Goal: Information Seeking & Learning: Check status

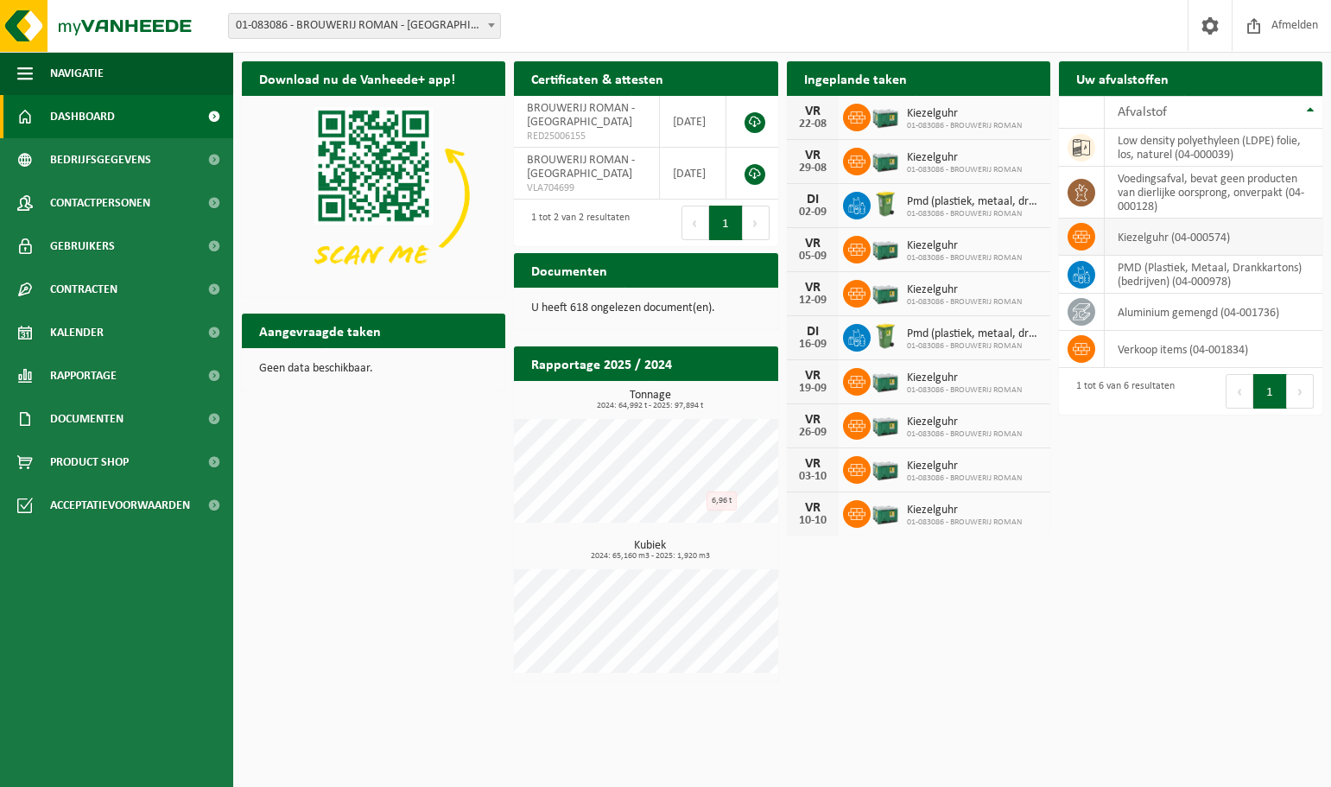
click at [1168, 242] on td "kiezelguhr (04-000574)" at bounding box center [1213, 236] width 218 height 37
click at [1072, 227] on span at bounding box center [1081, 237] width 28 height 28
click at [1084, 237] on icon at bounding box center [1080, 237] width 17 height 12
click at [1146, 240] on td "kiezelguhr (04-000574)" at bounding box center [1213, 236] width 218 height 37
click at [1212, 239] on td "kiezelguhr (04-000574)" at bounding box center [1213, 236] width 218 height 37
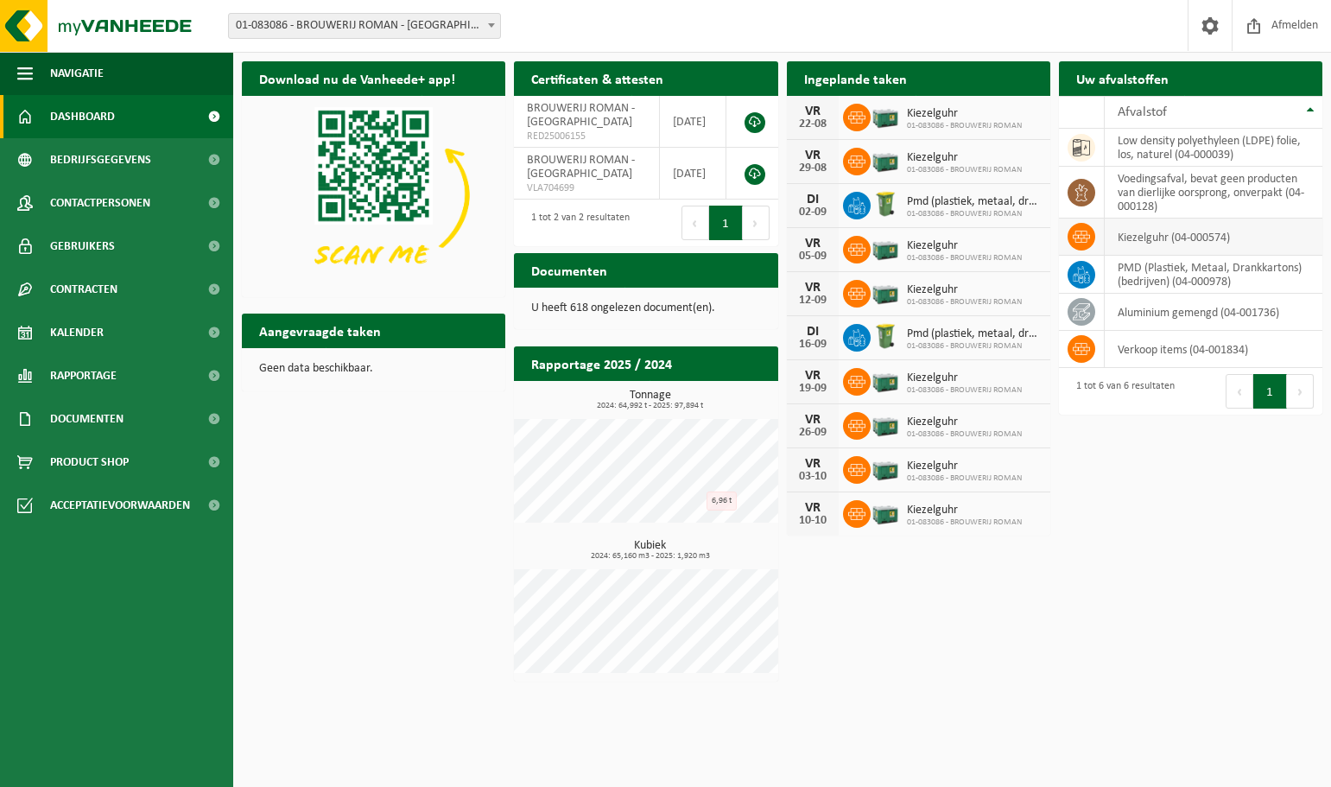
click at [1073, 231] on icon at bounding box center [1080, 236] width 17 height 17
click at [68, 292] on span "Contracten" at bounding box center [83, 289] width 67 height 43
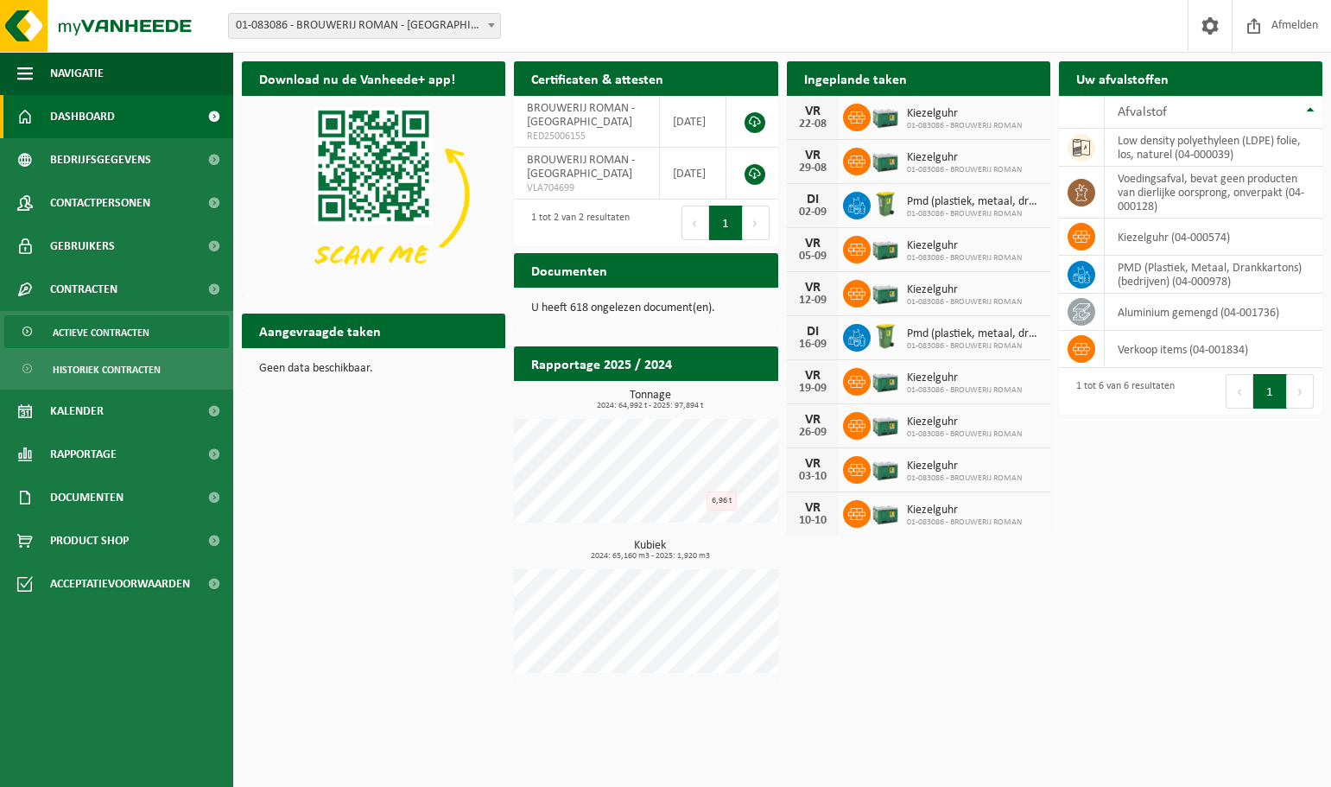
click at [84, 326] on span "Actieve contracten" at bounding box center [101, 332] width 97 height 33
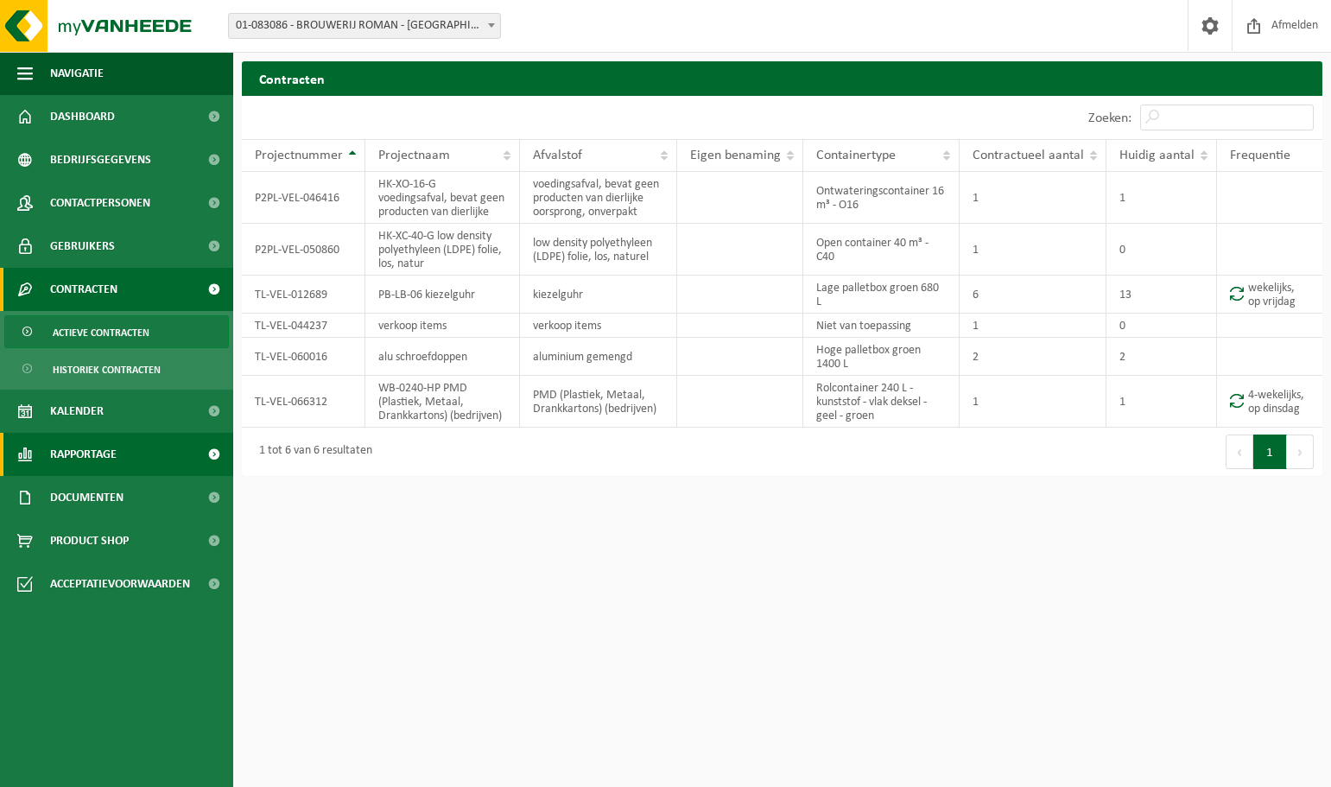
click at [87, 449] on span "Rapportage" at bounding box center [83, 454] width 66 height 43
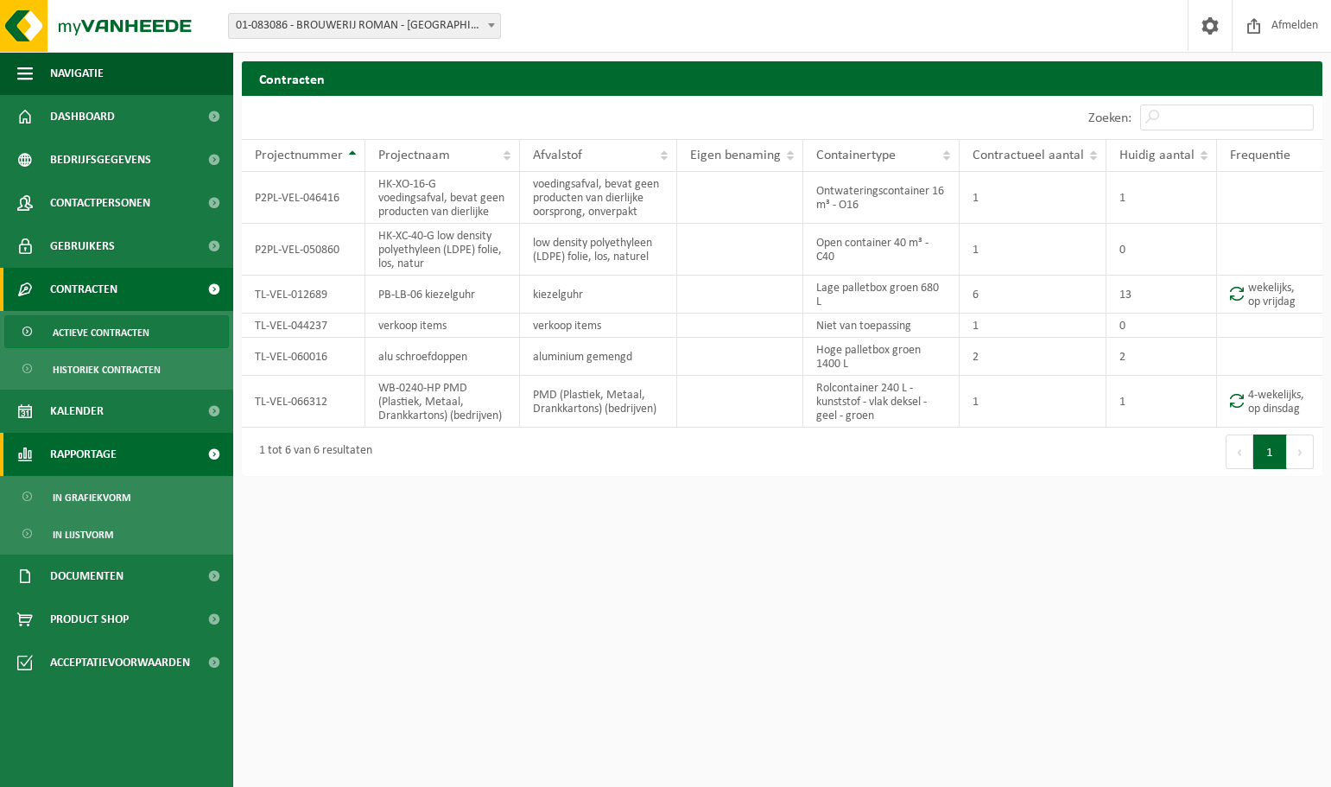
click at [215, 457] on span at bounding box center [213, 454] width 39 height 43
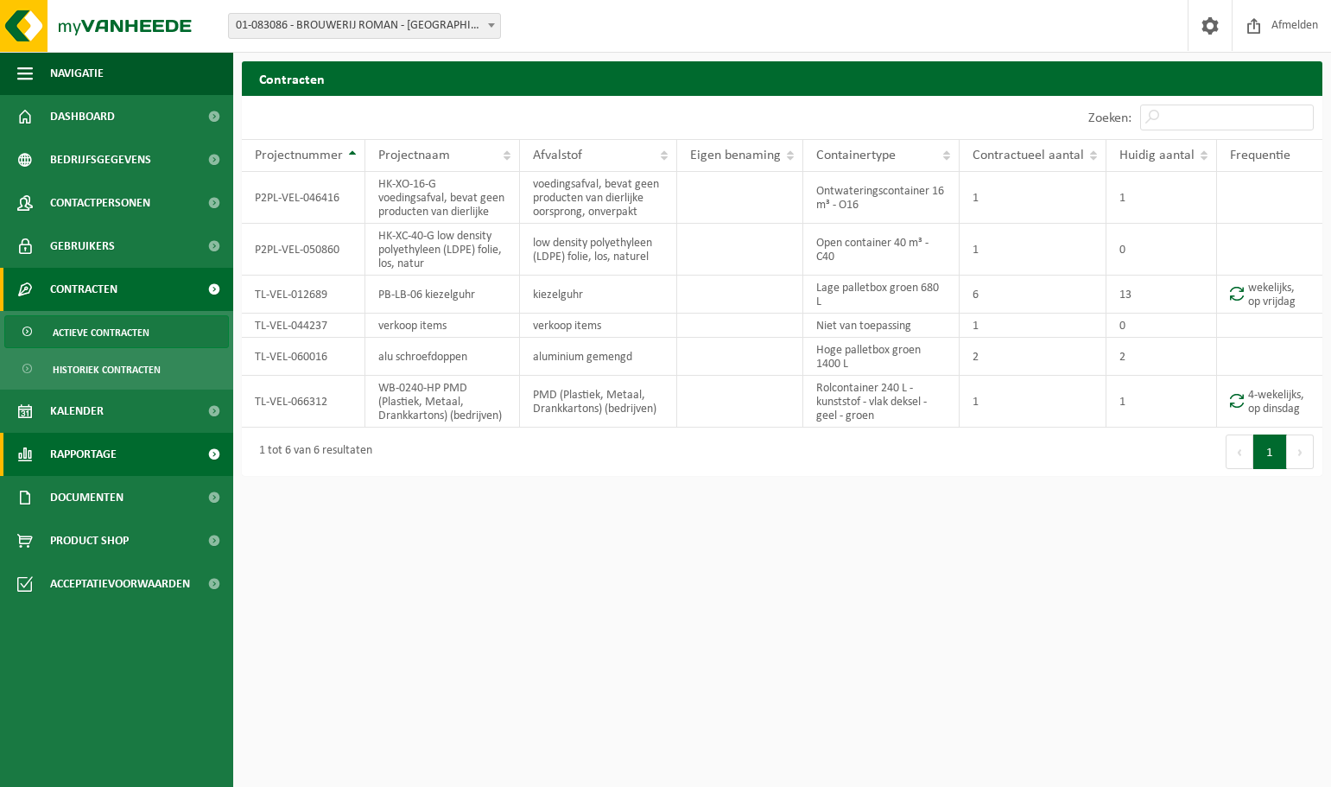
click at [216, 456] on span at bounding box center [213, 454] width 39 height 43
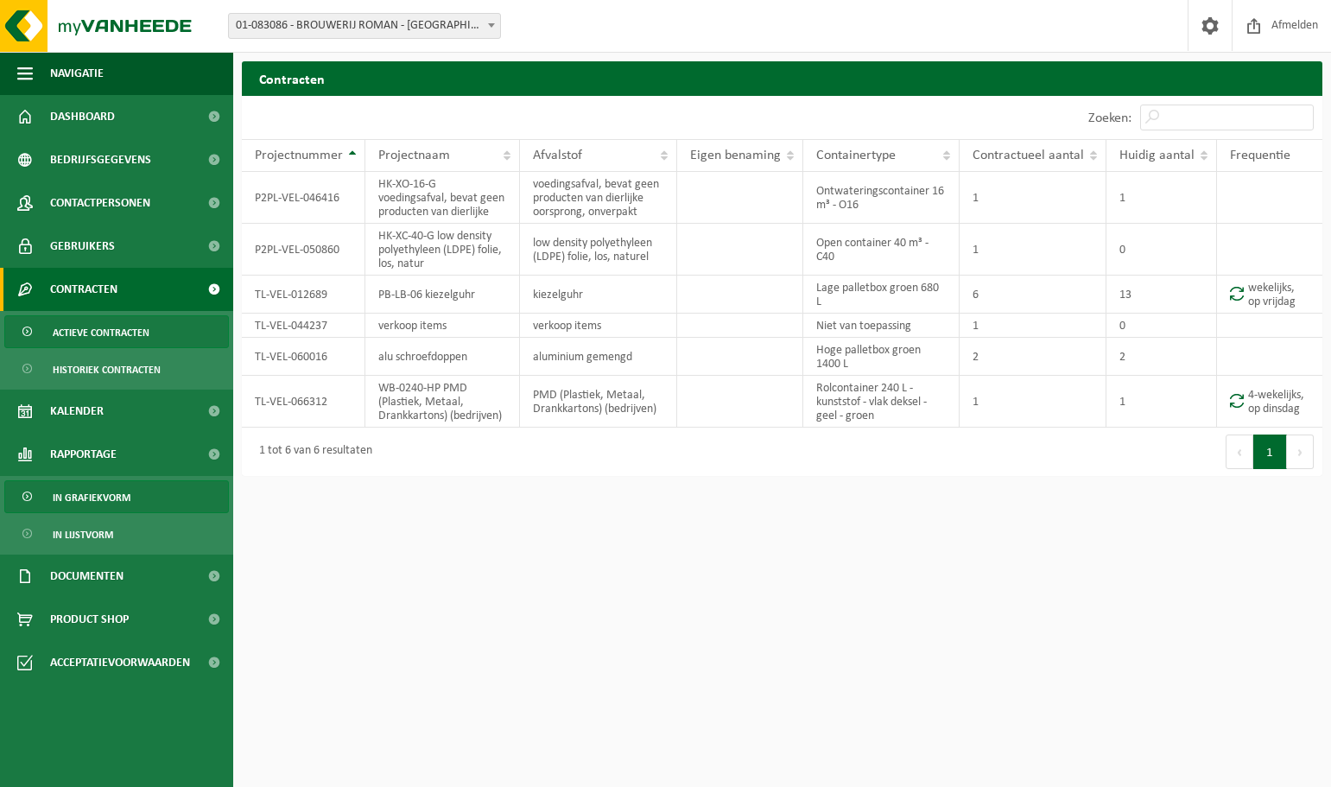
click at [111, 501] on span "In grafiekvorm" at bounding box center [92, 497] width 78 height 33
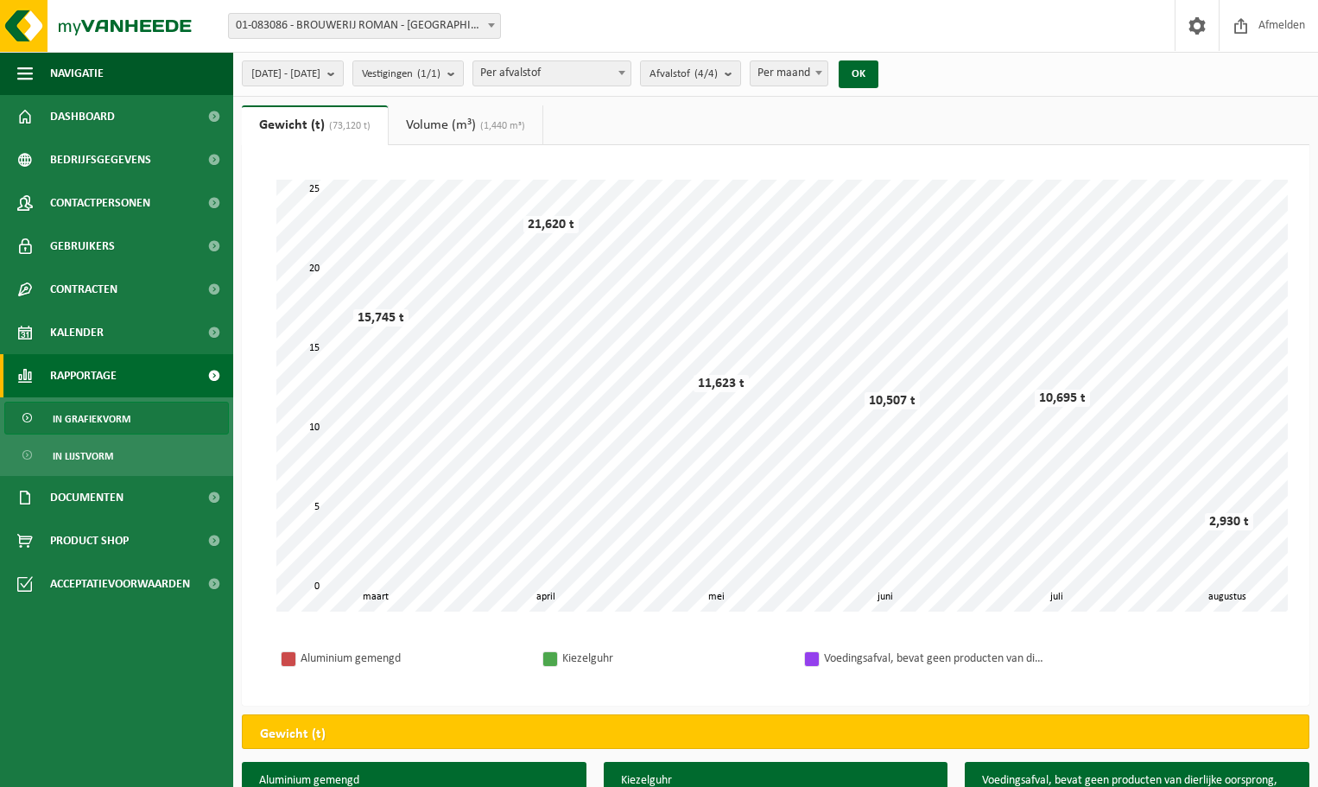
click at [630, 75] on span at bounding box center [621, 72] width 17 height 22
click at [1184, 24] on span at bounding box center [1197, 25] width 26 height 51
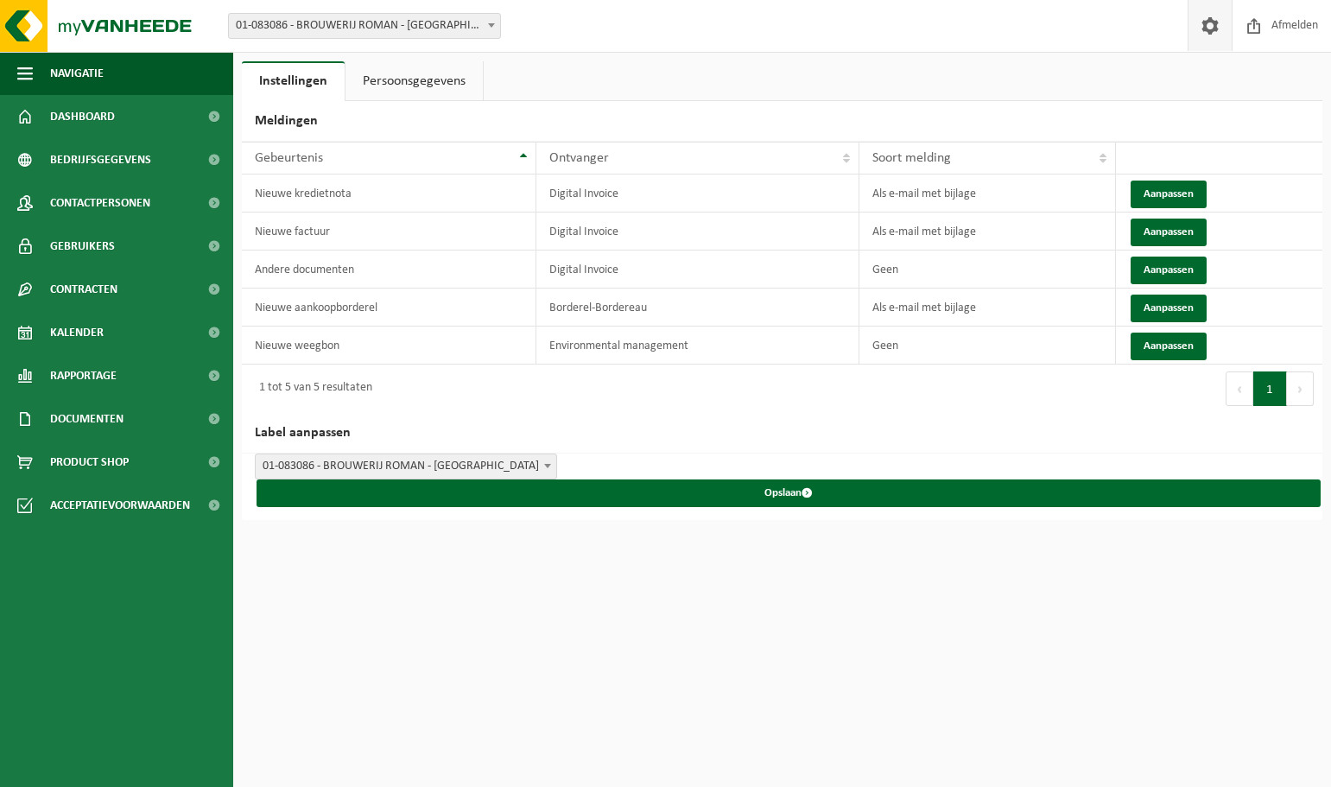
click at [1203, 35] on span at bounding box center [1210, 25] width 26 height 51
click at [1204, 35] on span at bounding box center [1210, 25] width 26 height 51
click at [478, 34] on span "01-083086 - BROUWERIJ ROMAN - [GEOGRAPHIC_DATA]" at bounding box center [364, 26] width 271 height 24
click at [423, 90] on link "Persoonsgegevens" at bounding box center [413, 81] width 137 height 40
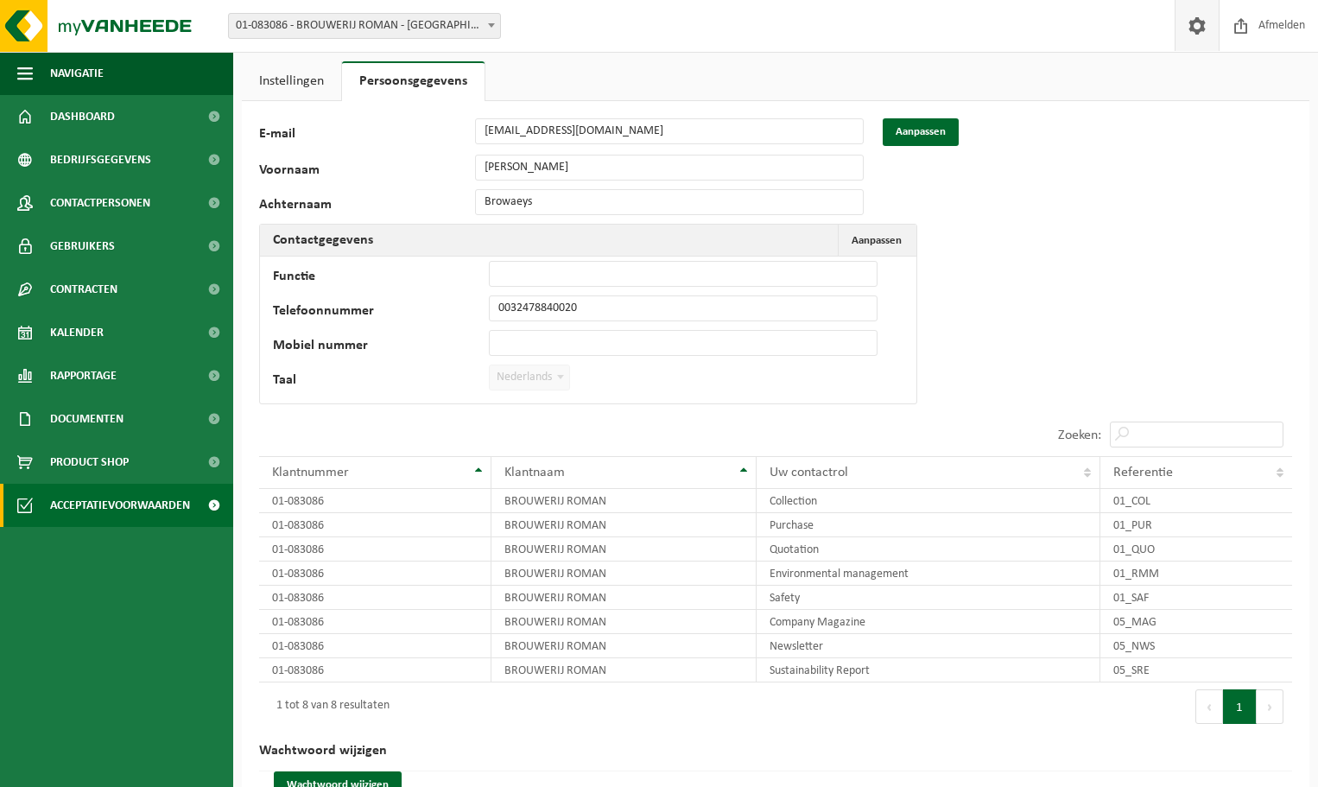
click at [155, 516] on span "Acceptatievoorwaarden" at bounding box center [120, 505] width 140 height 43
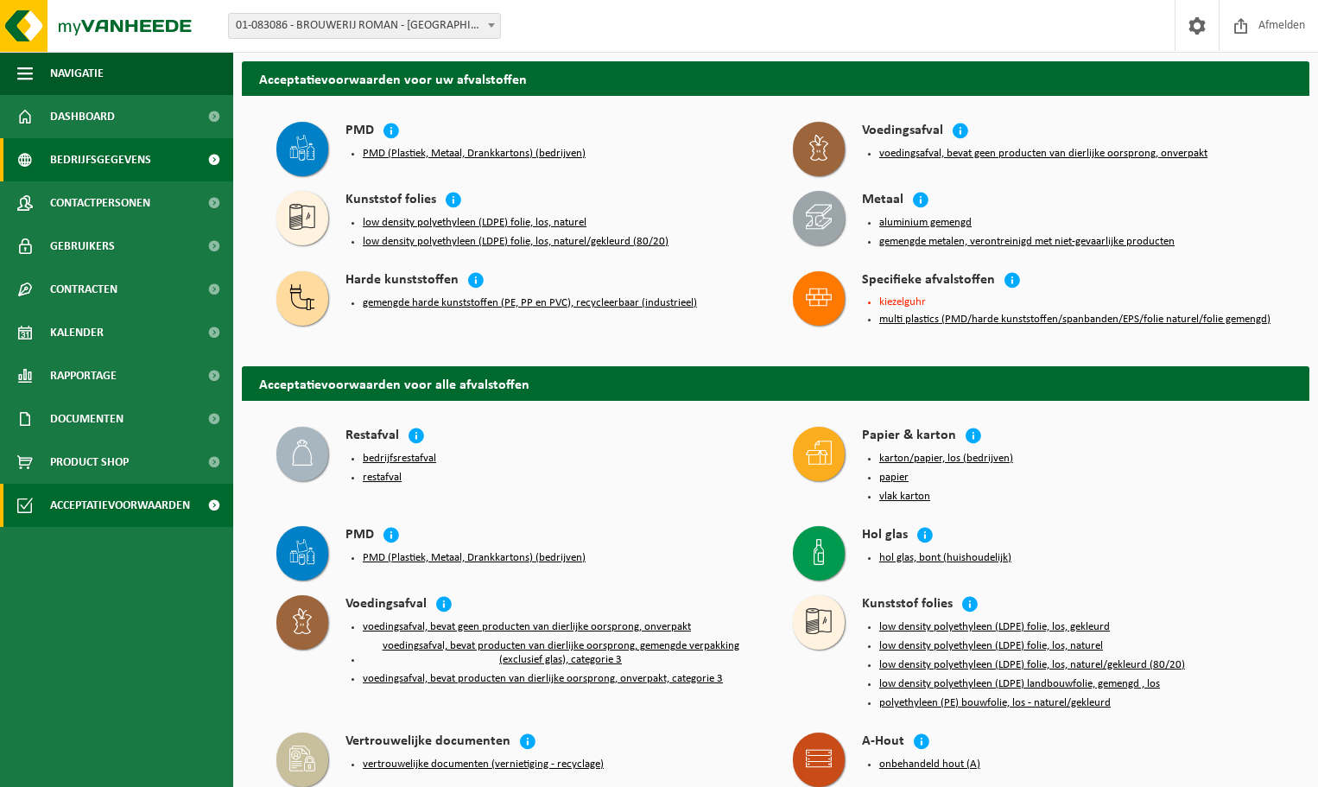
click at [128, 161] on span "Bedrijfsgegevens" at bounding box center [100, 159] width 101 height 43
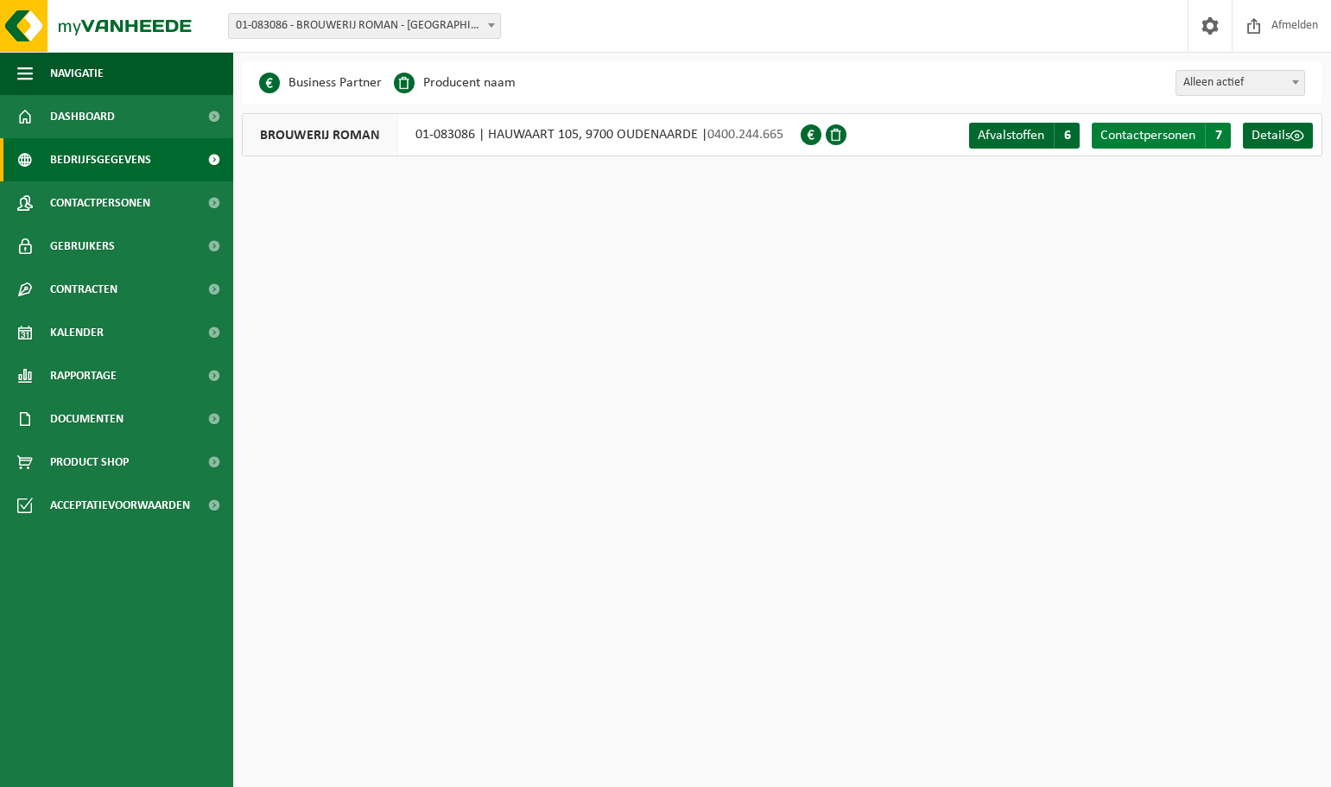
click at [1174, 141] on span "Contactpersonen" at bounding box center [1147, 136] width 95 height 14
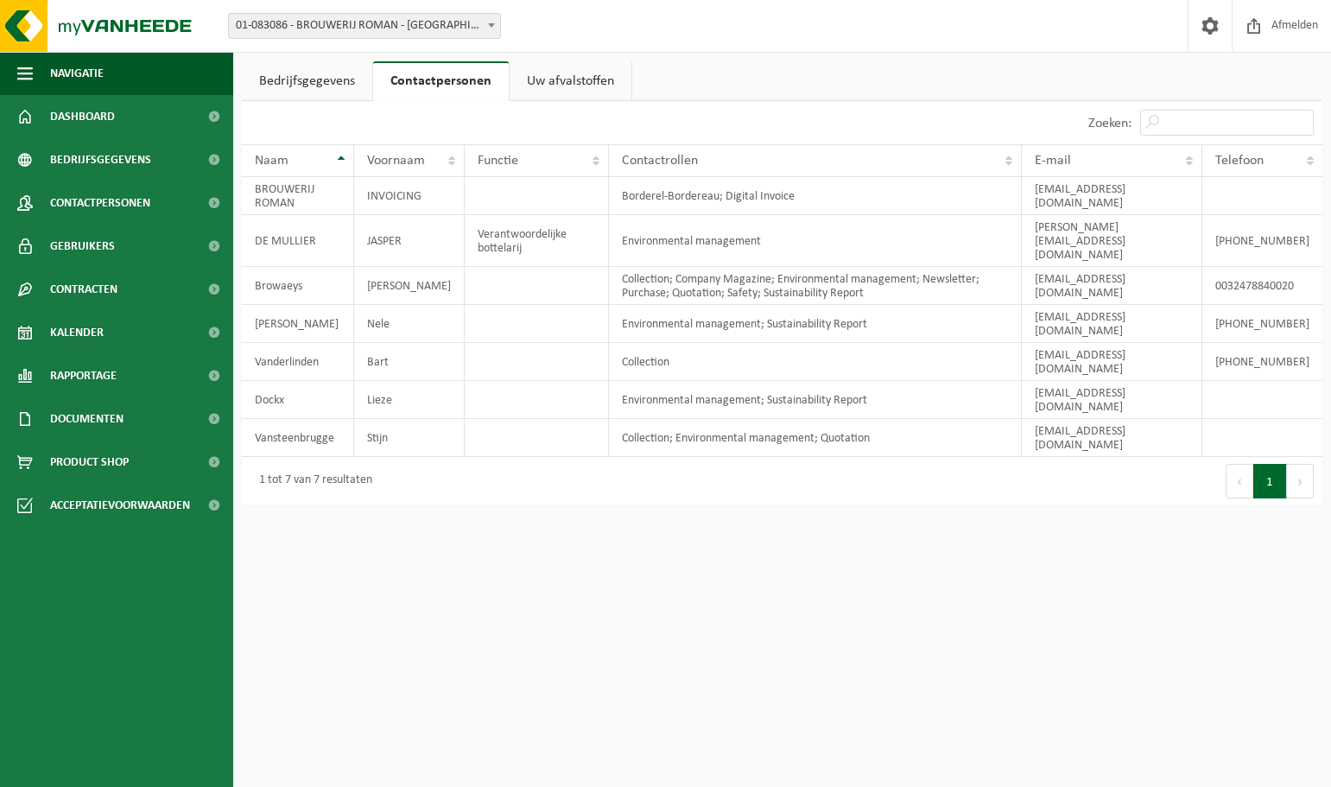
click at [304, 77] on link "Bedrijfsgegevens" at bounding box center [307, 81] width 130 height 40
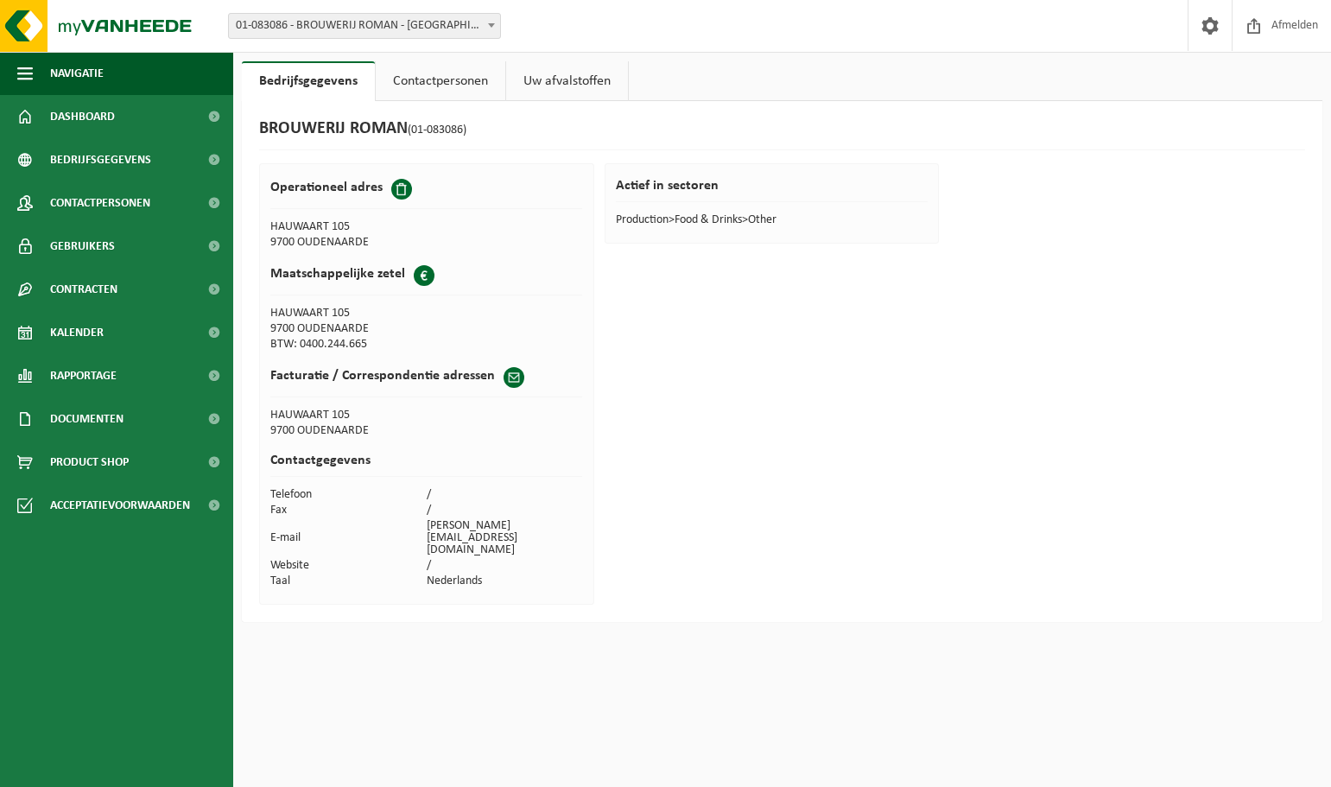
click at [415, 73] on link "Contactpersonen" at bounding box center [441, 81] width 130 height 40
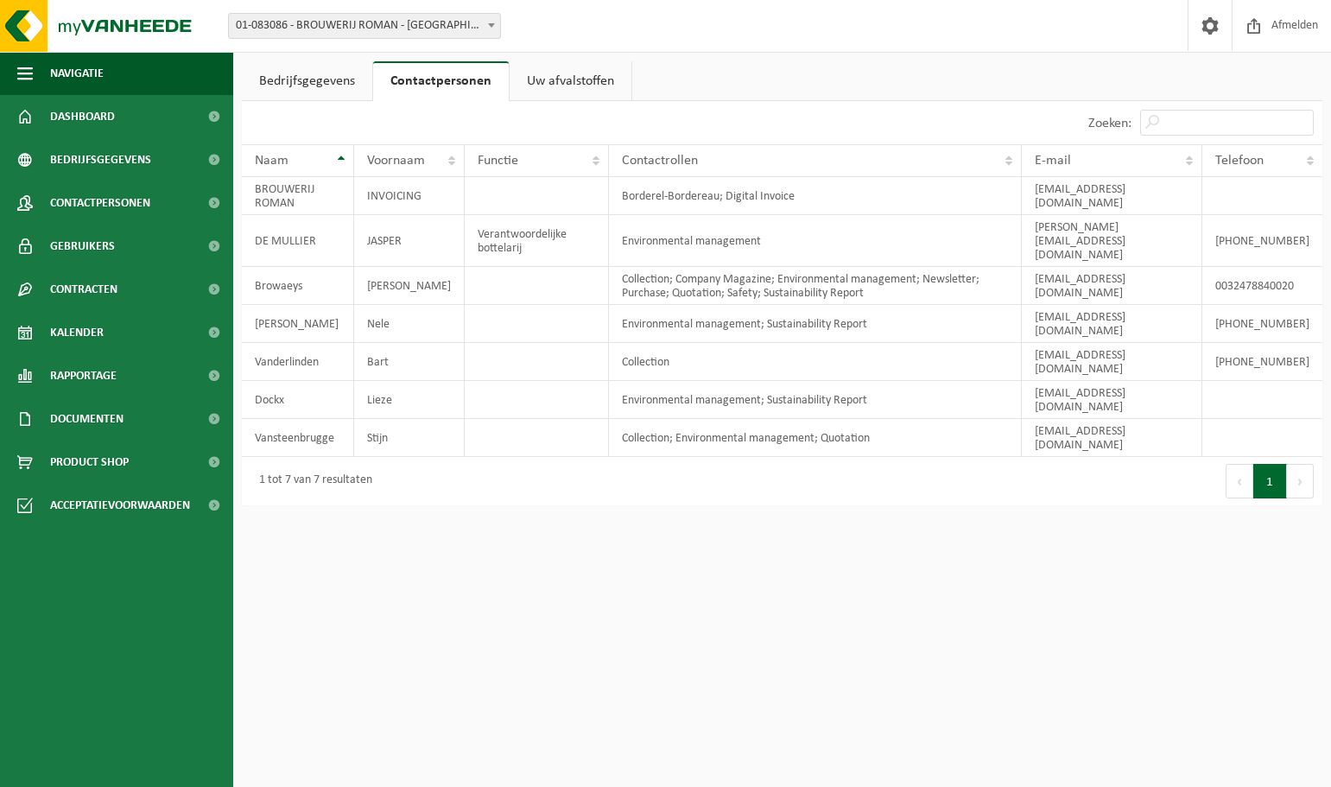
click at [655, 532] on html "Vestiging: 01-083086 - BROUWERIJ ROMAN - OUDENAARDE 01-083086 - BROUWERIJ ROMAN…" at bounding box center [665, 393] width 1331 height 787
click at [1098, 588] on html "Vestiging: 01-083086 - BROUWERIJ ROMAN - OUDENAARDE 01-083086 - BROUWERIJ ROMAN…" at bounding box center [665, 393] width 1331 height 787
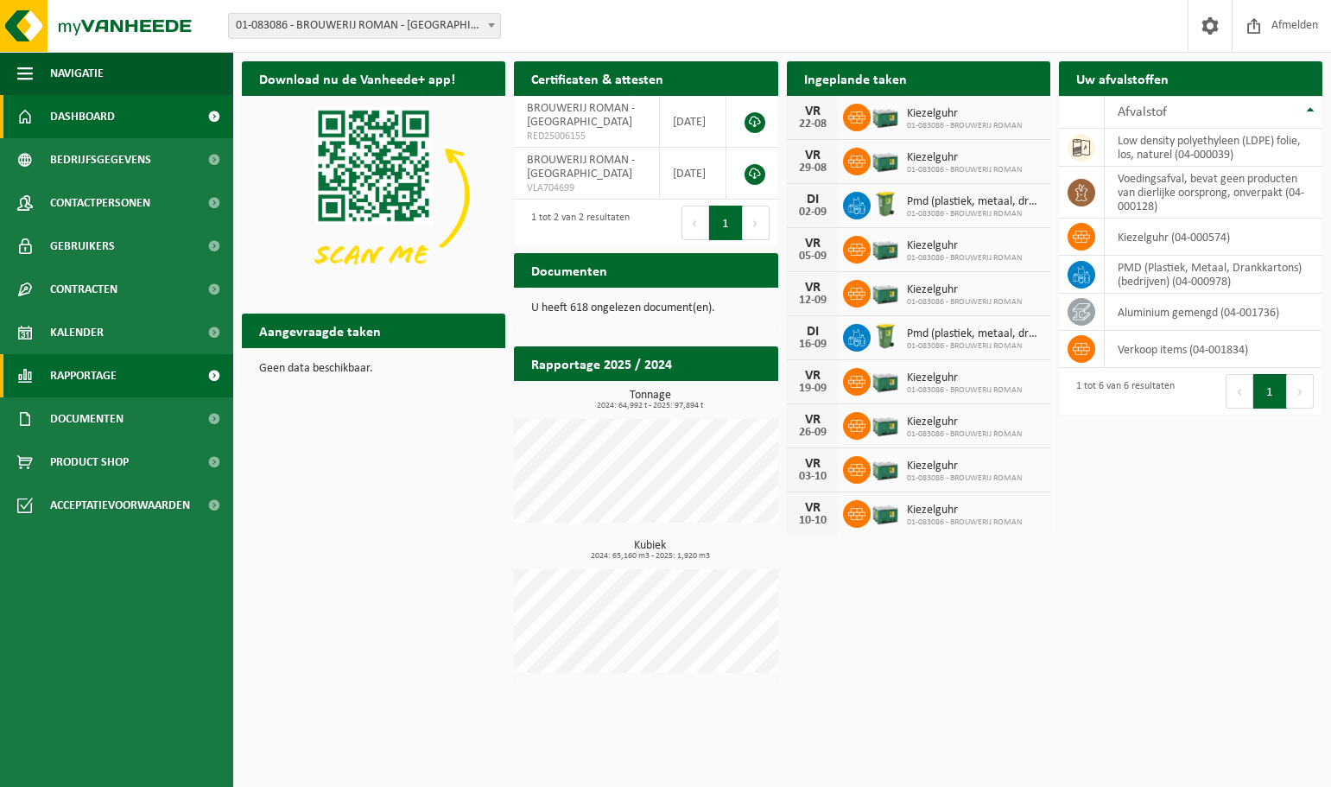
click at [94, 370] on span "Rapportage" at bounding box center [83, 375] width 66 height 43
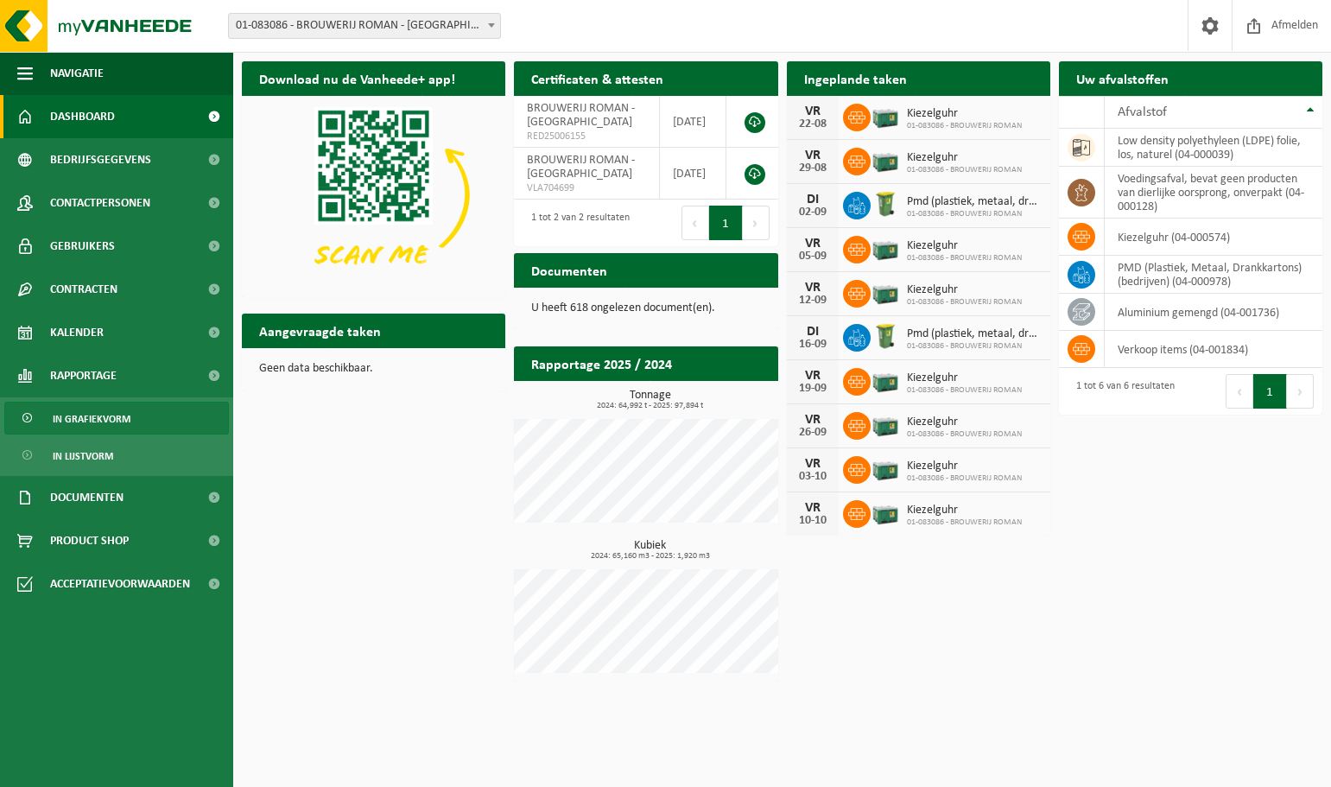
click at [82, 416] on span "In grafiekvorm" at bounding box center [92, 418] width 78 height 33
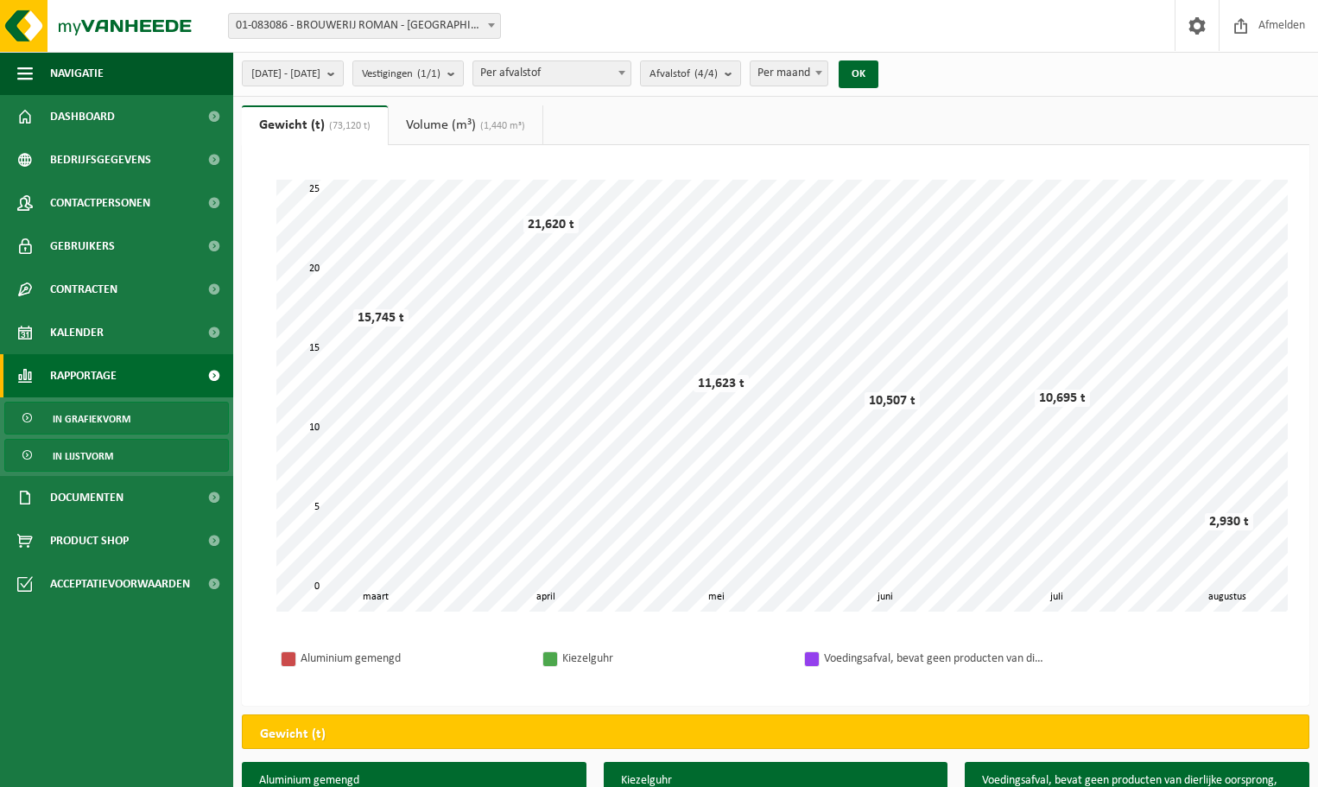
click at [83, 459] on span "In lijstvorm" at bounding box center [83, 456] width 60 height 33
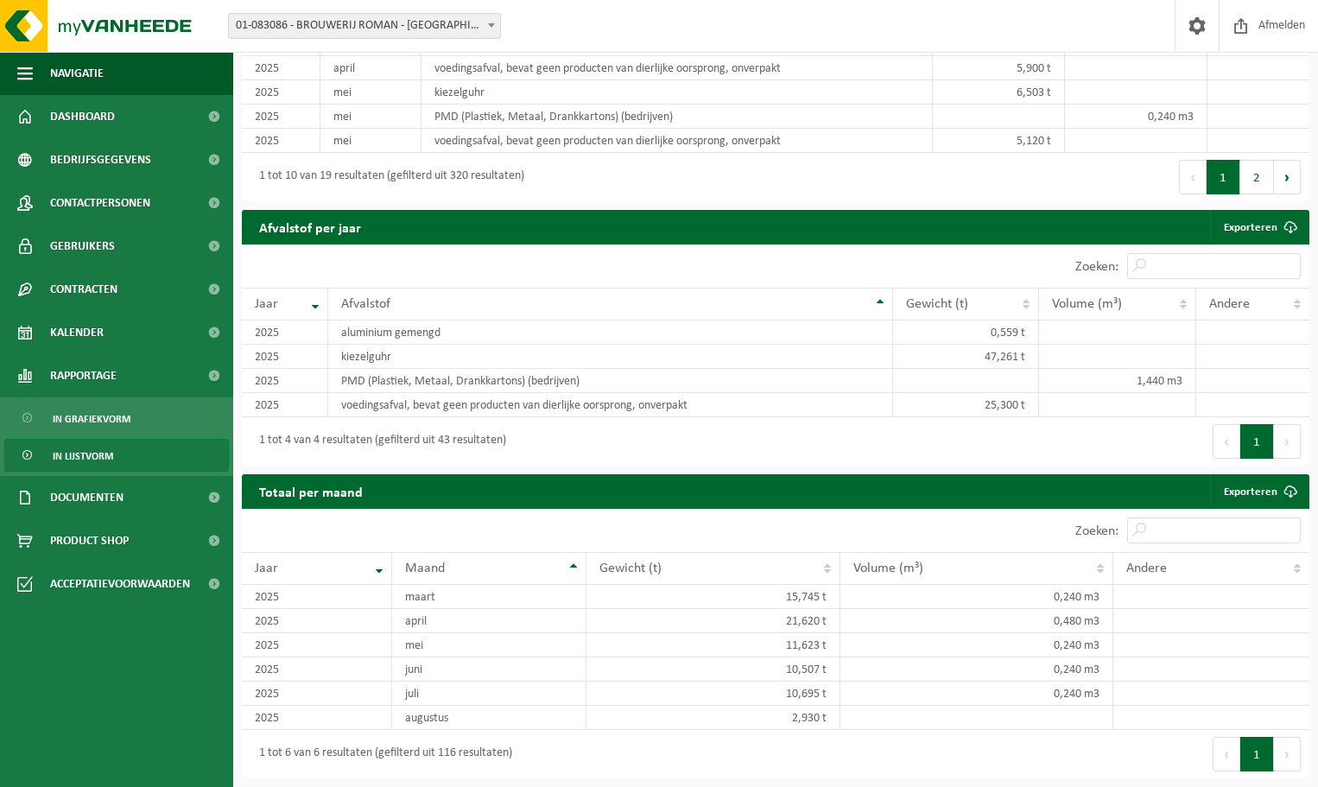
scroll to position [865, 0]
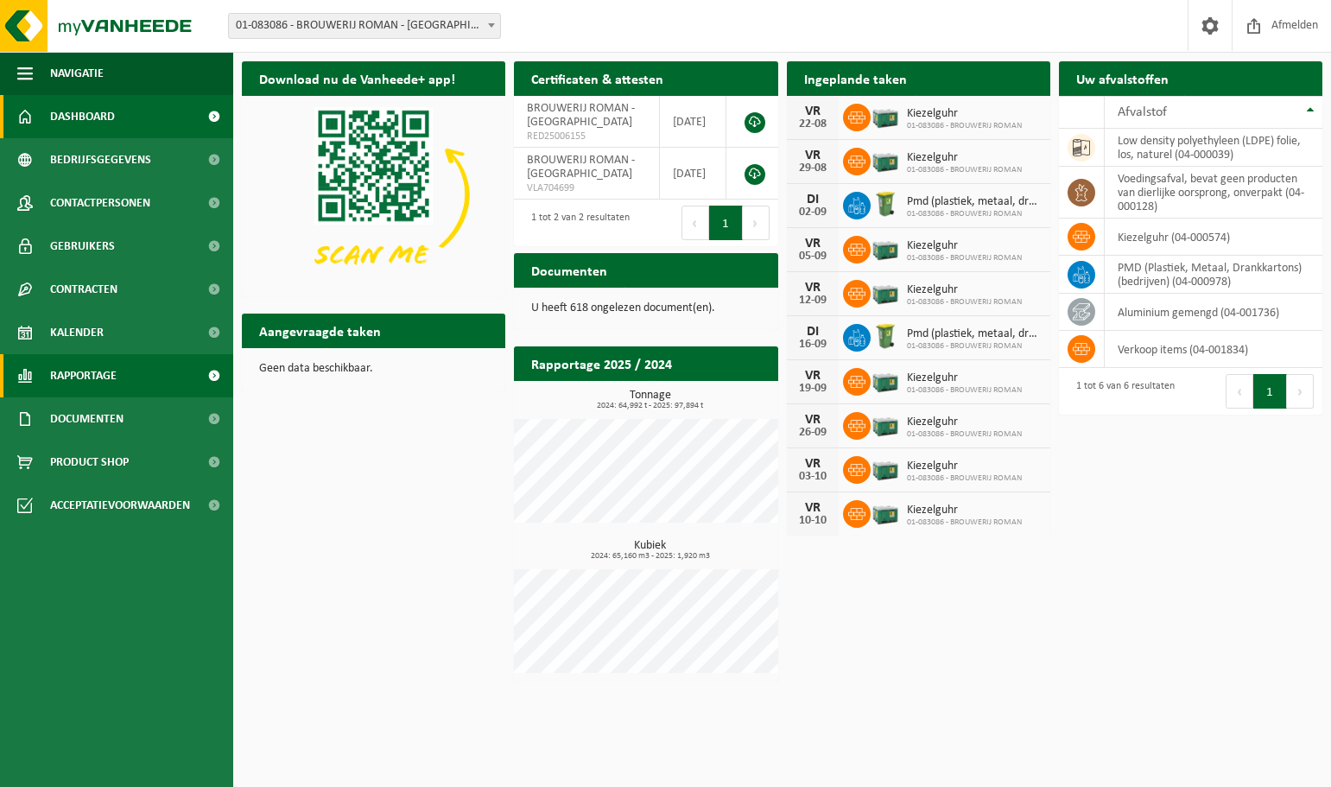
click at [97, 363] on span "Rapportage" at bounding box center [83, 375] width 66 height 43
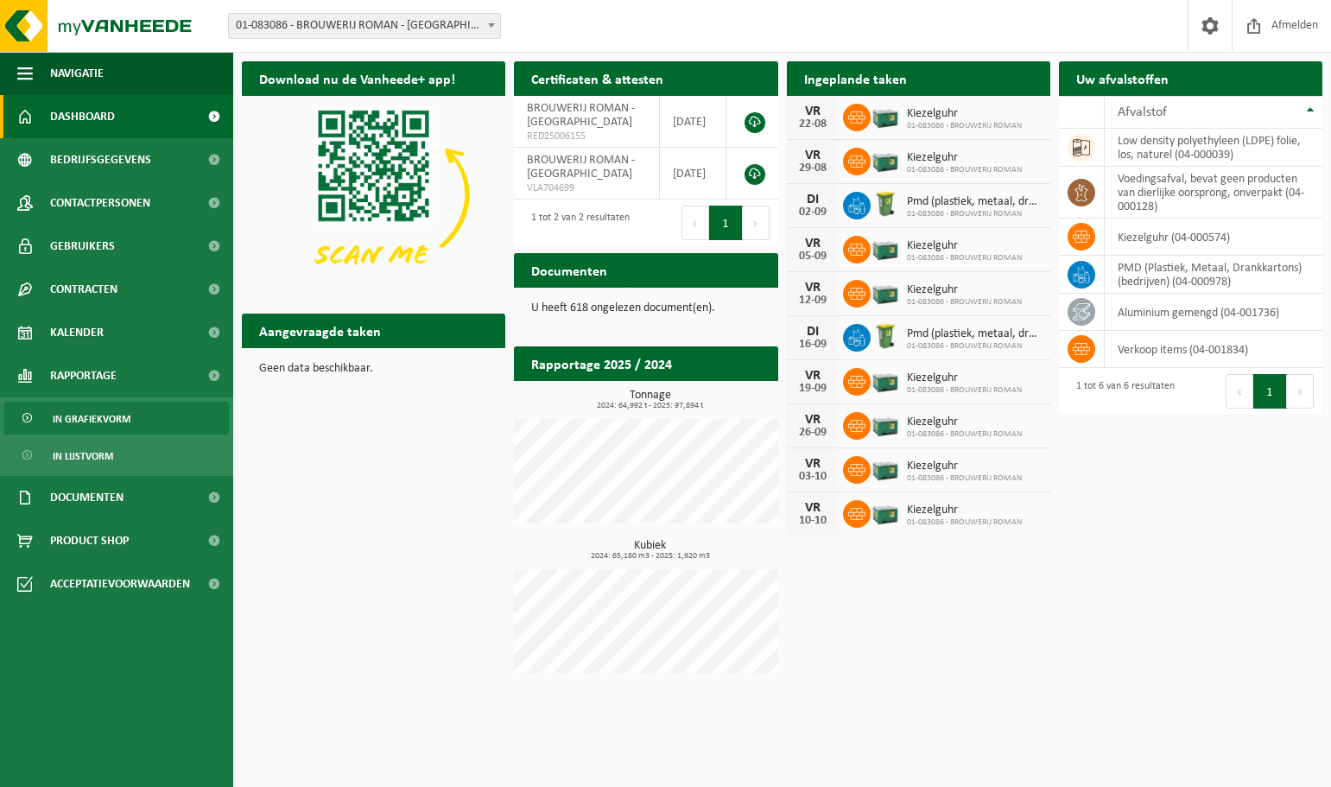
click at [99, 410] on span "In grafiekvorm" at bounding box center [92, 418] width 78 height 33
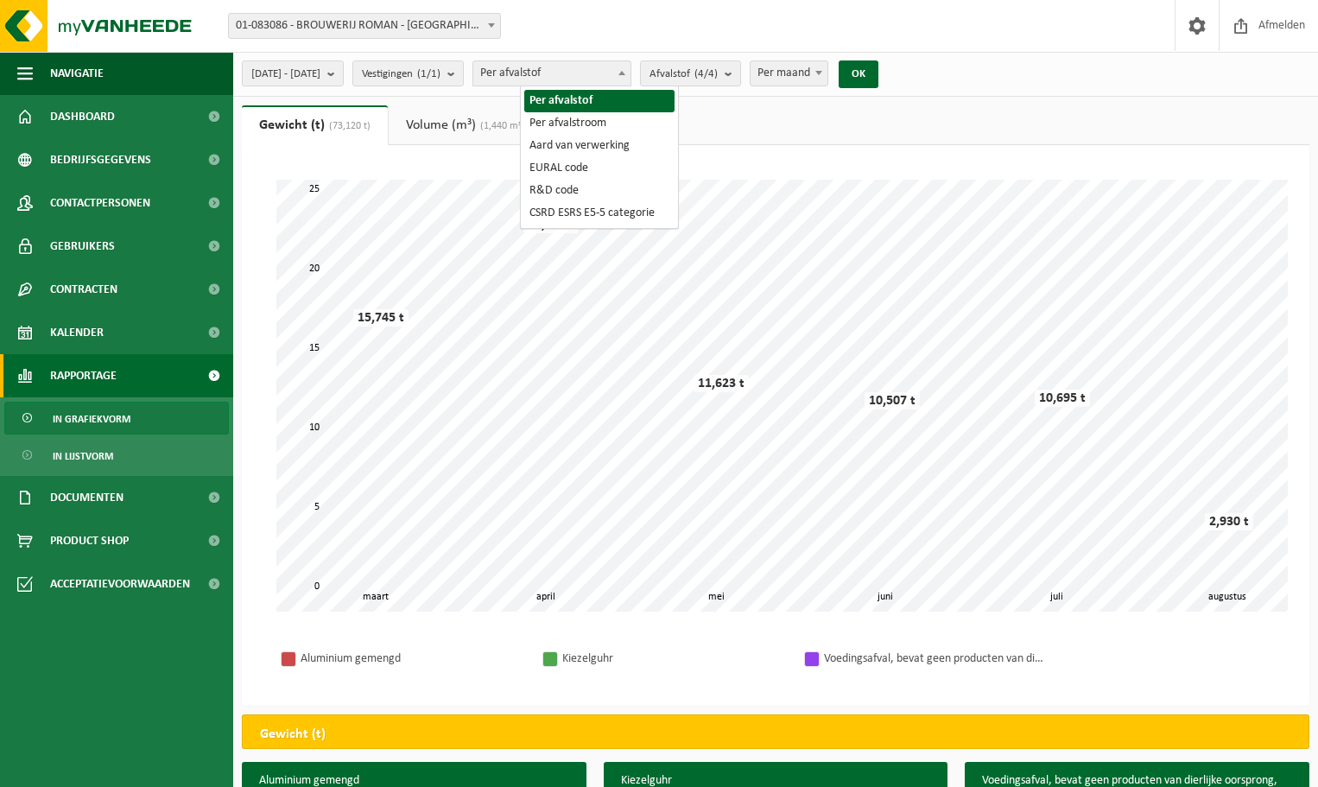
click at [554, 73] on span "Per afvalstof" at bounding box center [551, 73] width 157 height 24
select select "2"
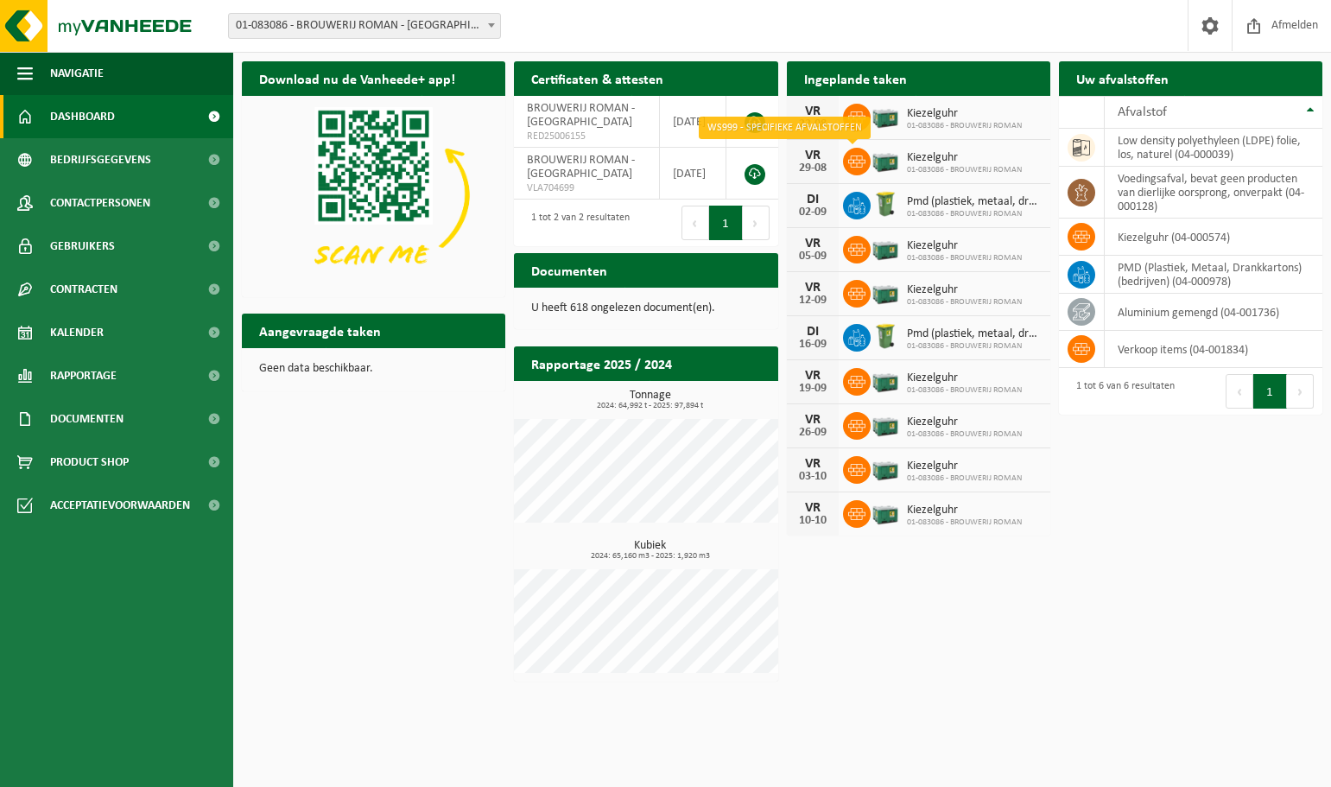
click at [856, 164] on icon at bounding box center [856, 161] width 17 height 17
click at [1079, 236] on icon at bounding box center [1080, 236] width 17 height 17
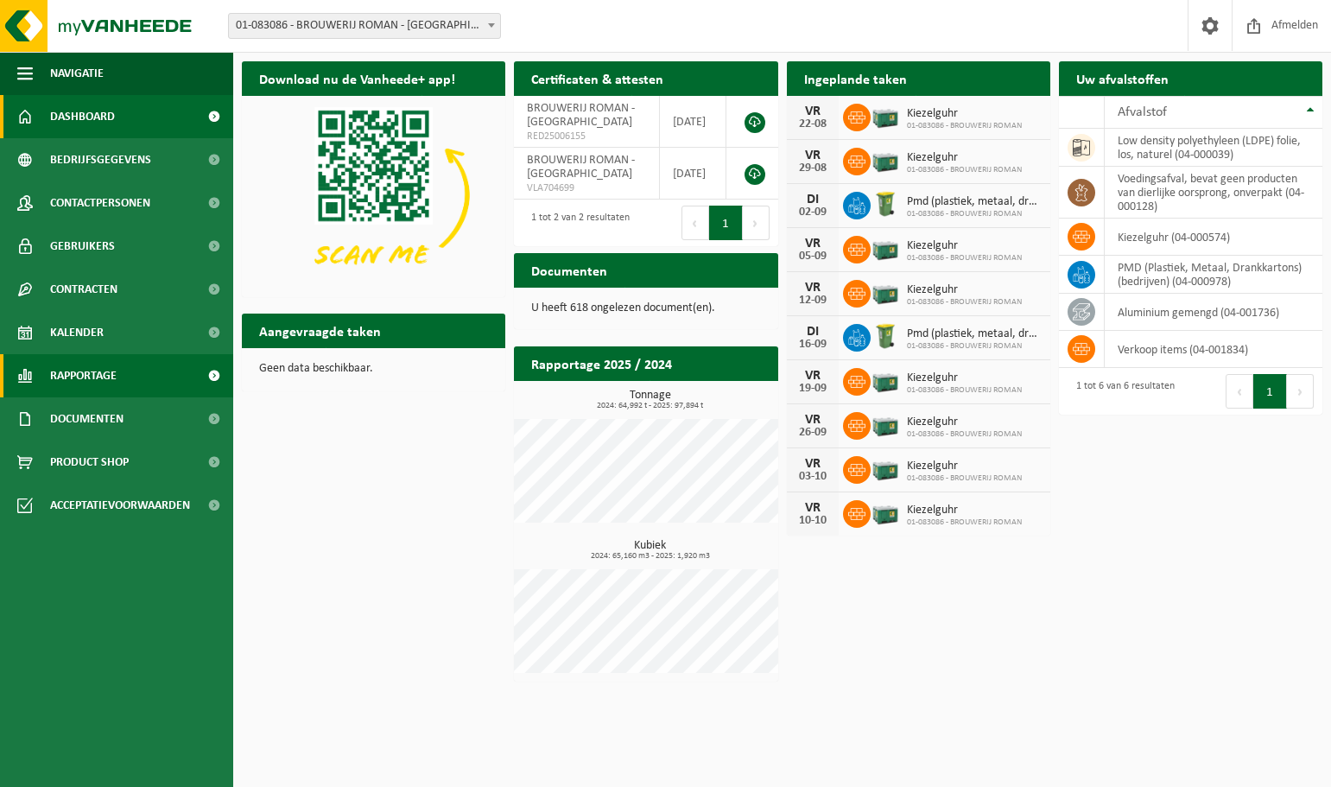
click at [89, 374] on span "Rapportage" at bounding box center [83, 375] width 66 height 43
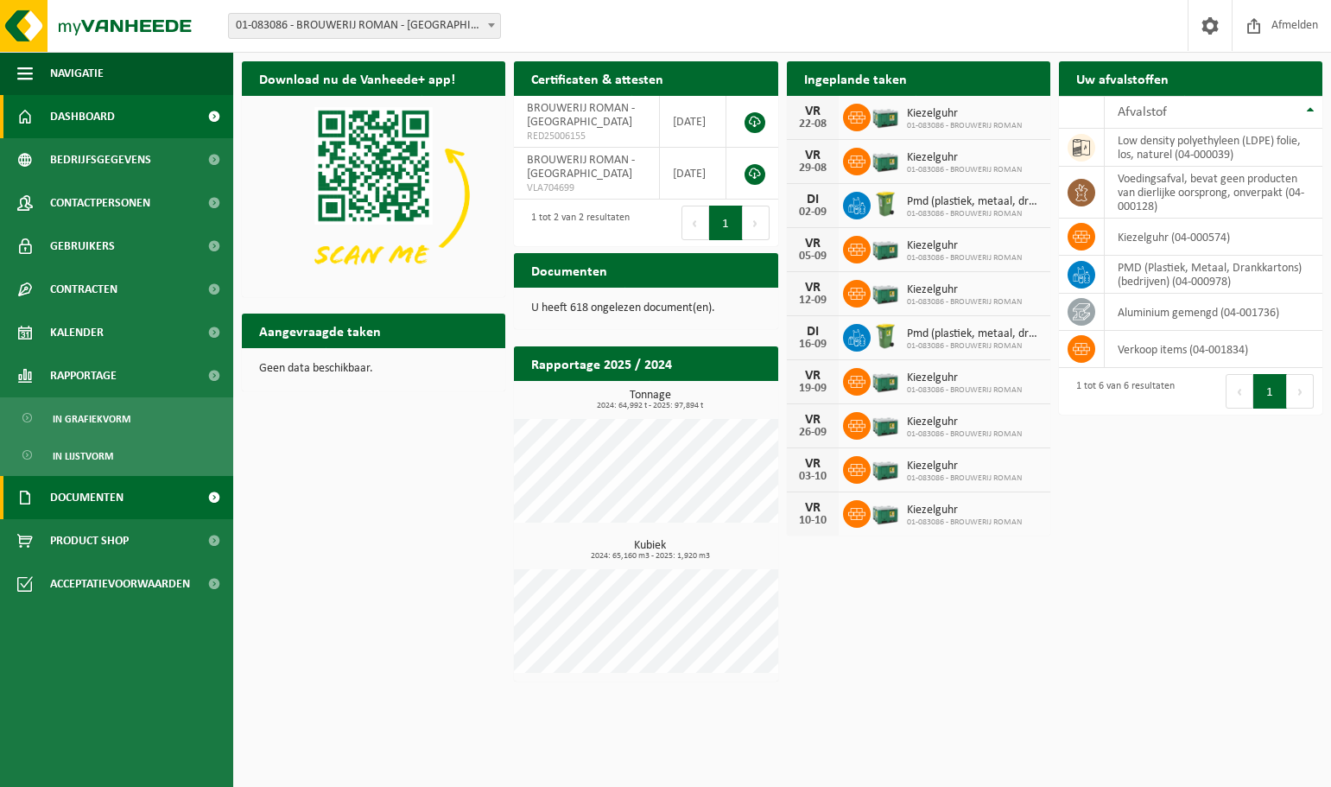
click at [86, 494] on span "Documenten" at bounding box center [86, 497] width 73 height 43
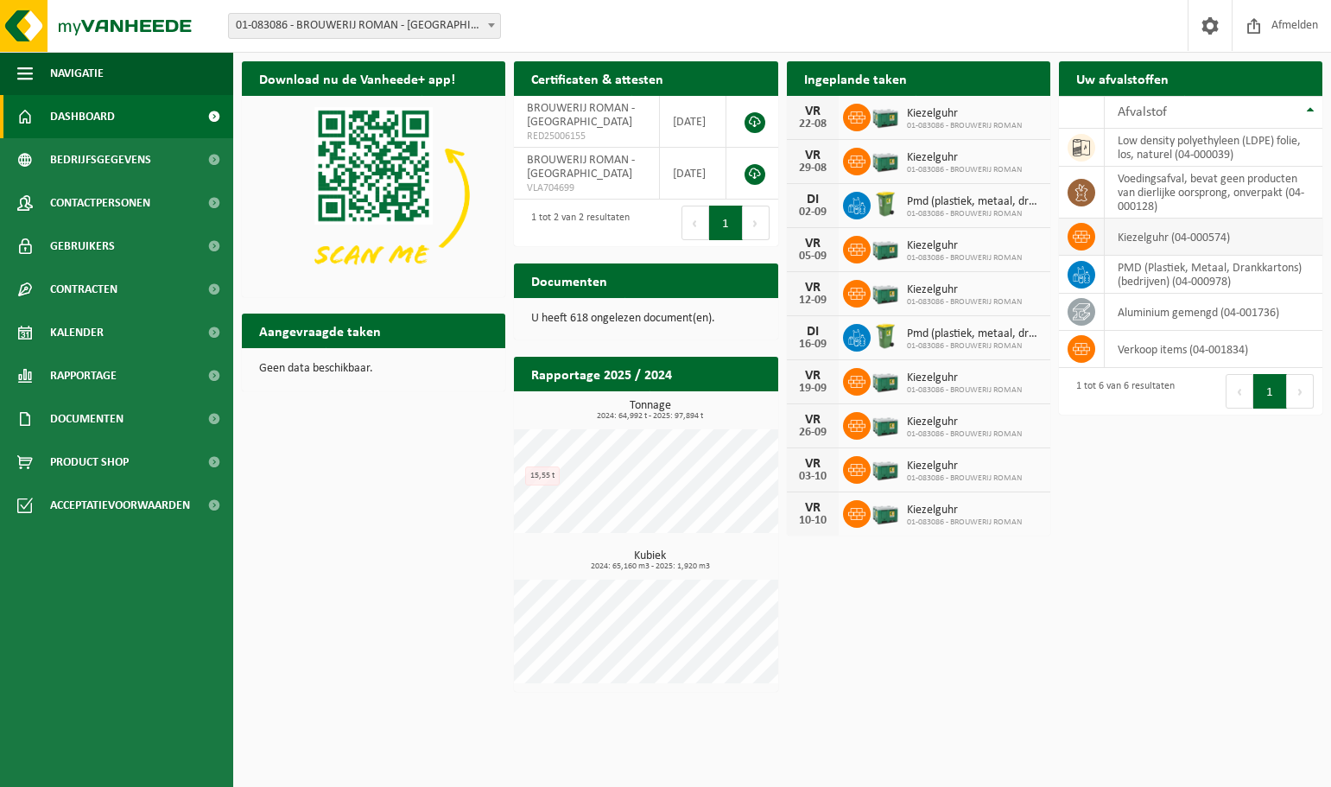
click at [1089, 235] on icon at bounding box center [1080, 237] width 17 height 12
click at [82, 282] on span "Contracten" at bounding box center [83, 289] width 67 height 43
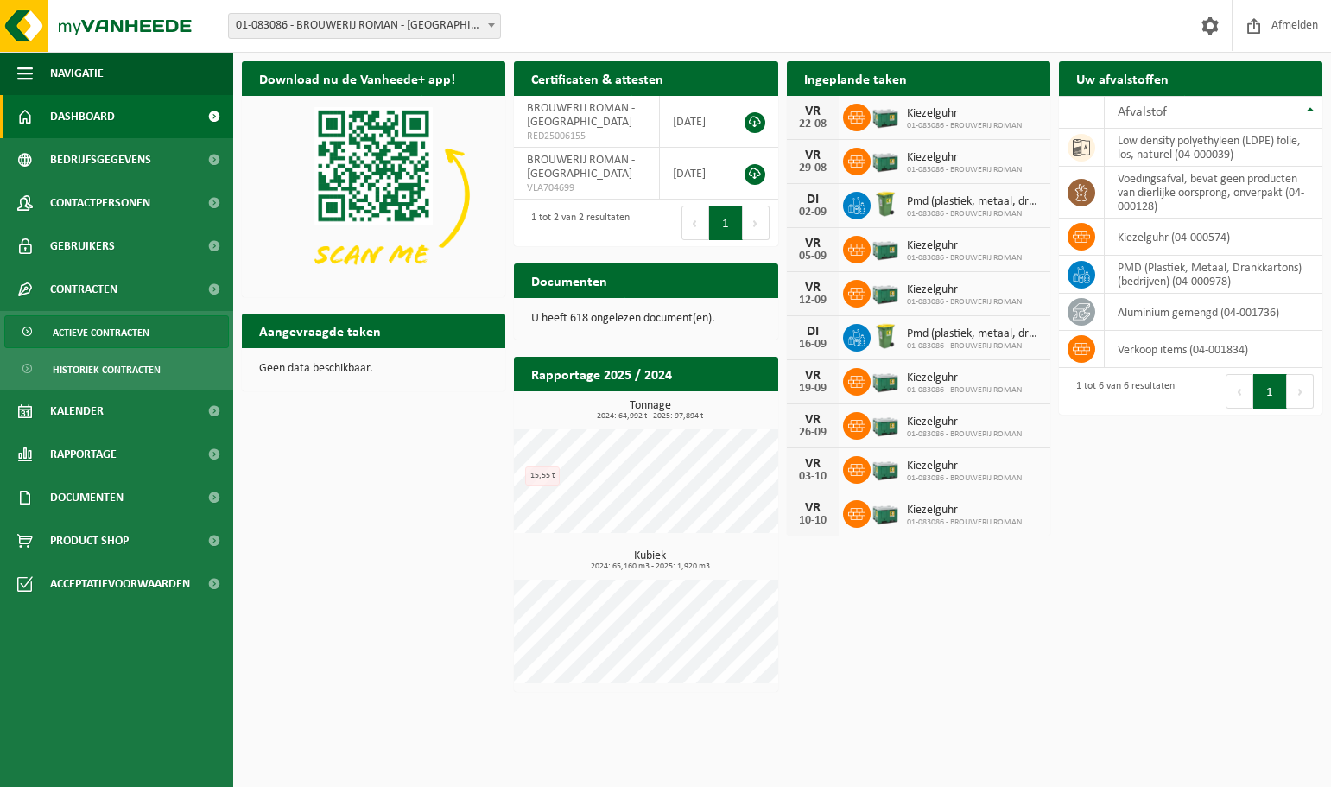
click at [87, 333] on span "Actieve contracten" at bounding box center [101, 332] width 97 height 33
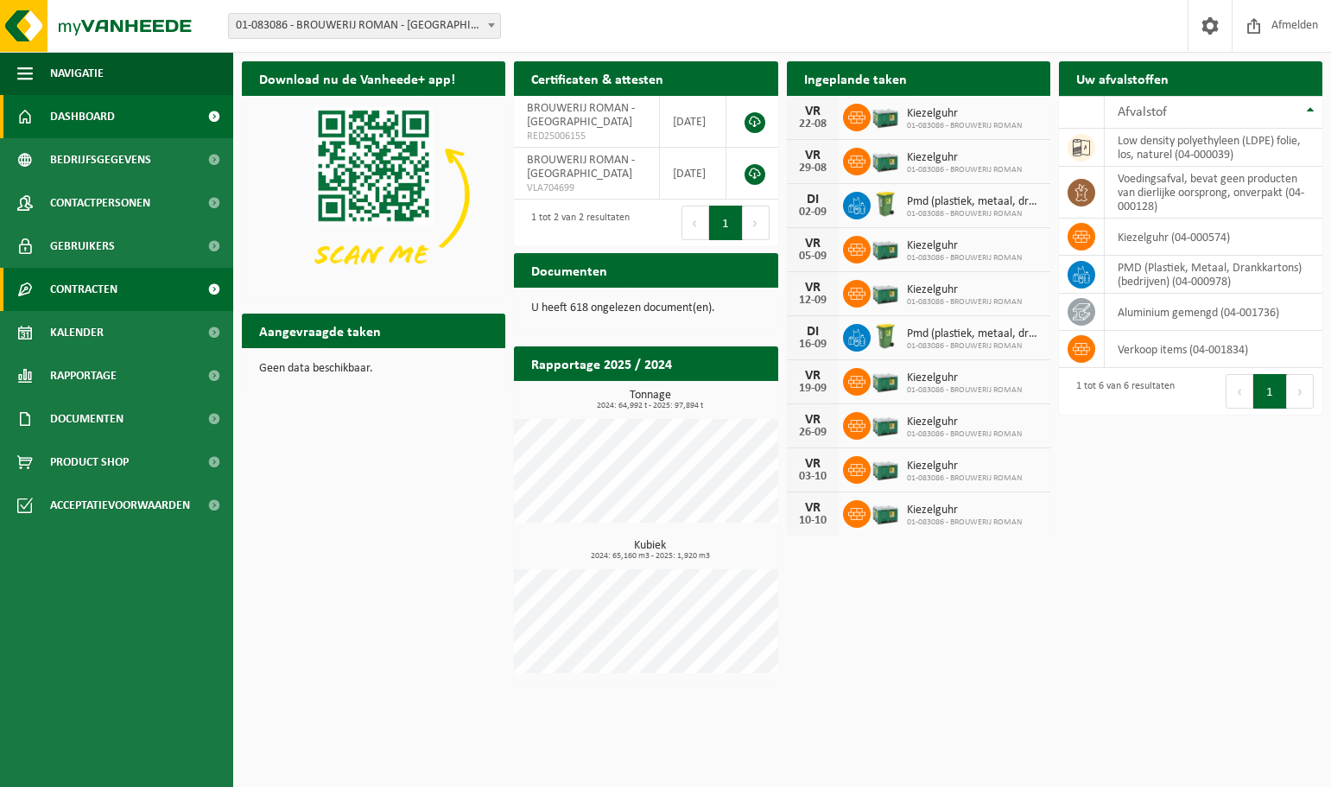
click at [82, 287] on span "Contracten" at bounding box center [83, 289] width 67 height 43
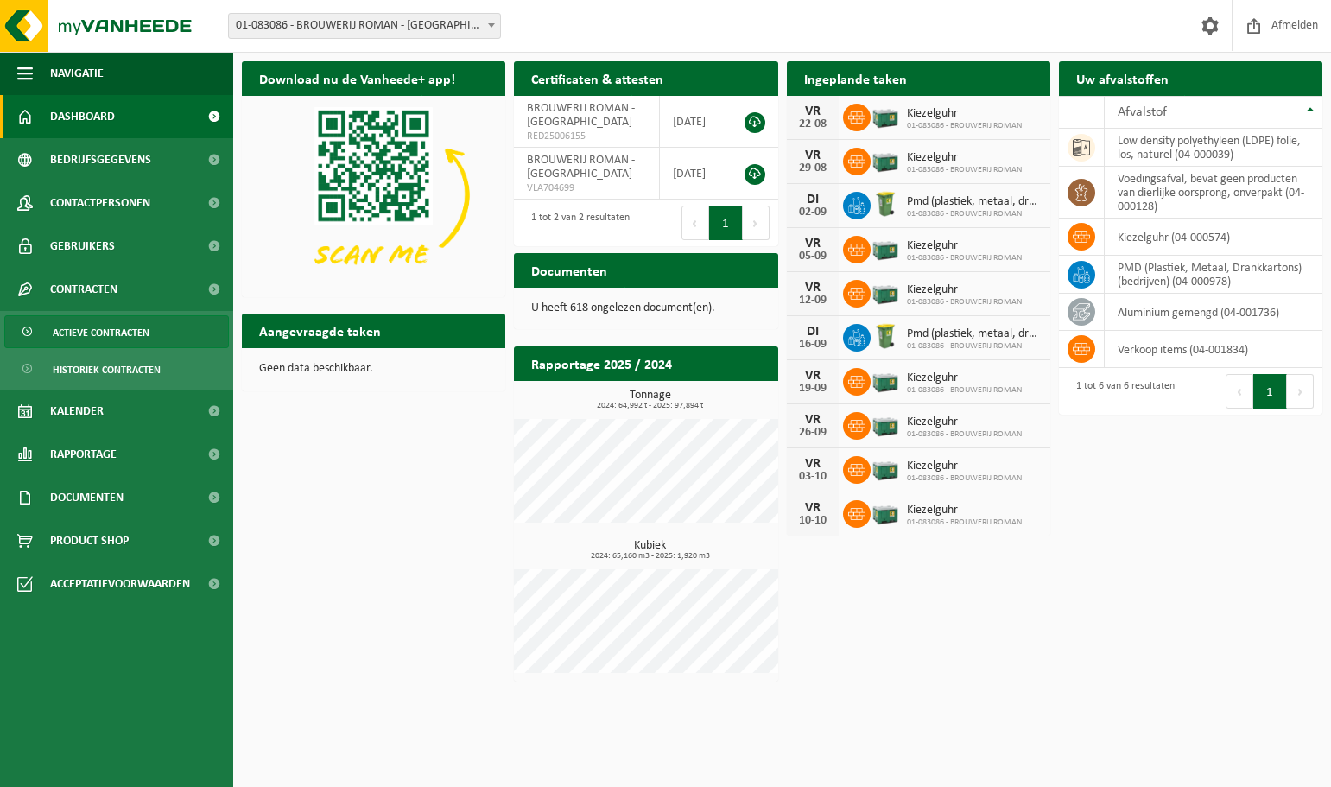
click at [75, 328] on span "Actieve contracten" at bounding box center [101, 332] width 97 height 33
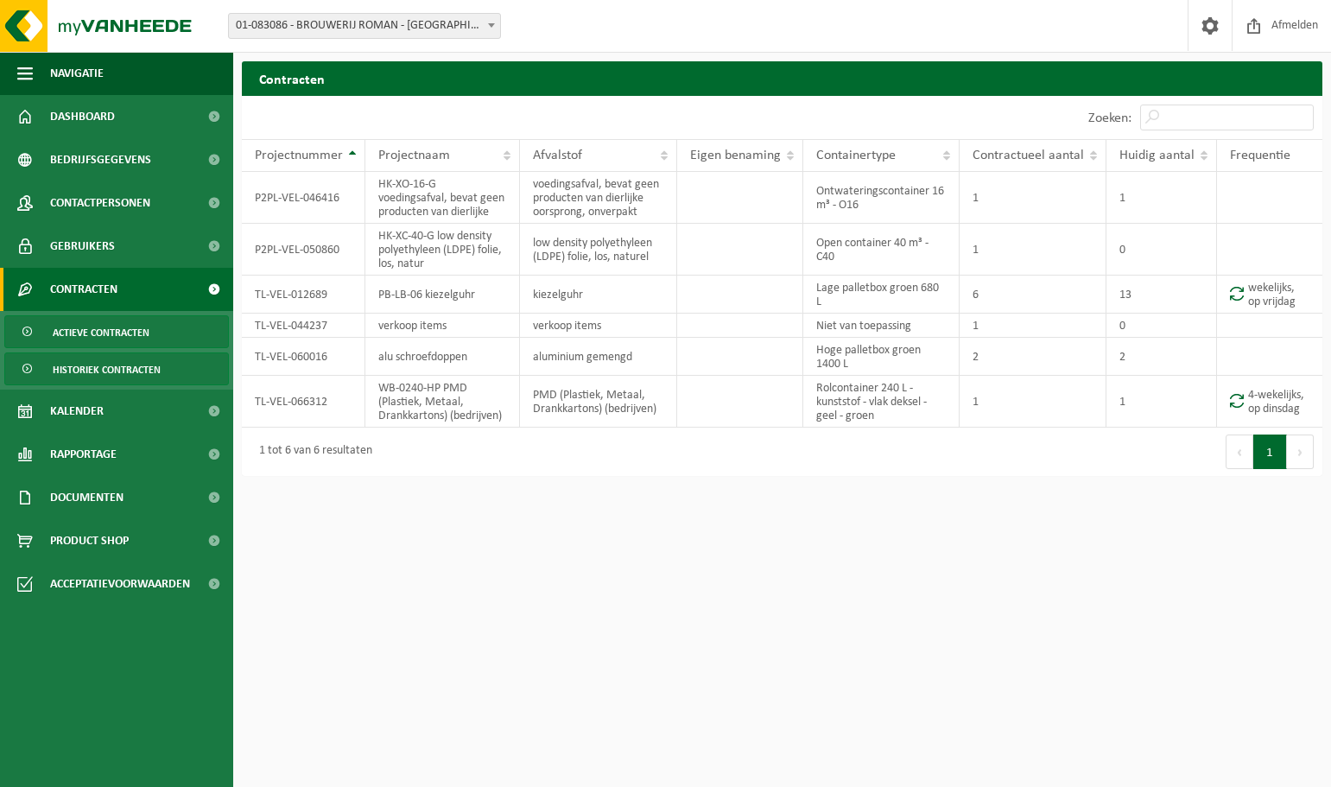
click at [65, 366] on span "Historiek contracten" at bounding box center [107, 369] width 108 height 33
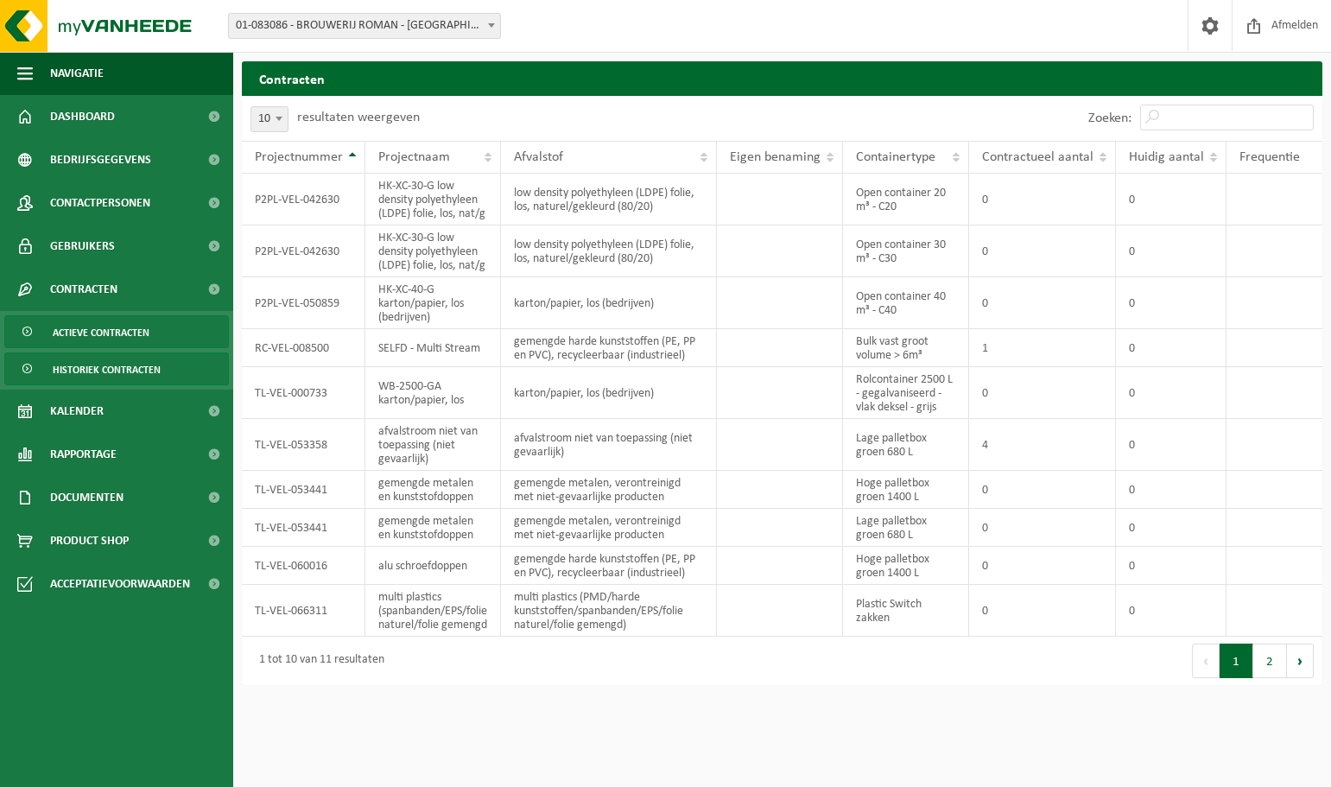
click at [114, 332] on span "Actieve contracten" at bounding box center [101, 332] width 97 height 33
